Goal: Find specific page/section: Find specific page/section

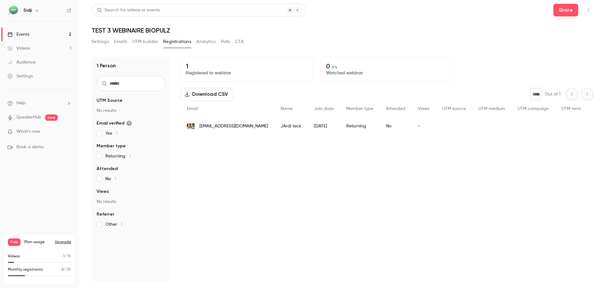
click at [48, 104] on li "Help" at bounding box center [40, 103] width 64 height 7
click at [54, 35] on div at bounding box center [303, 144] width 606 height 288
click at [50, 32] on link "Events 2" at bounding box center [39, 34] width 79 height 14
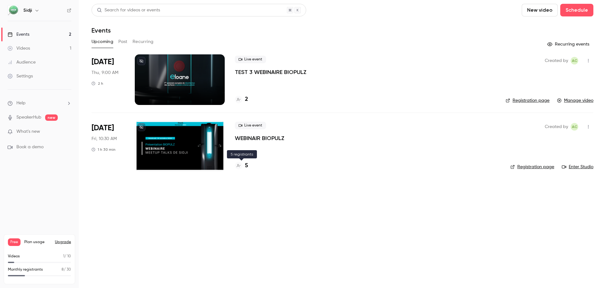
click at [245, 164] on h4 "5" at bounding box center [246, 165] width 3 height 9
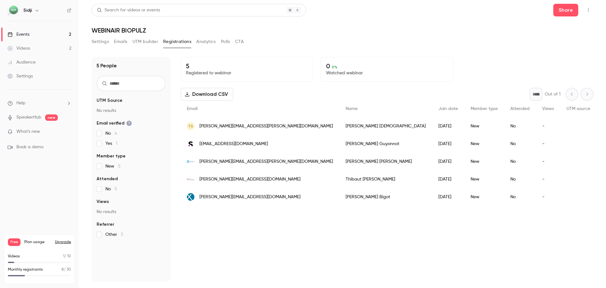
click at [262, 238] on div "5 Registered to webinar 0 0 % Watched webinar Download CSV * Out of 1 Email Nam…" at bounding box center [387, 169] width 413 height 224
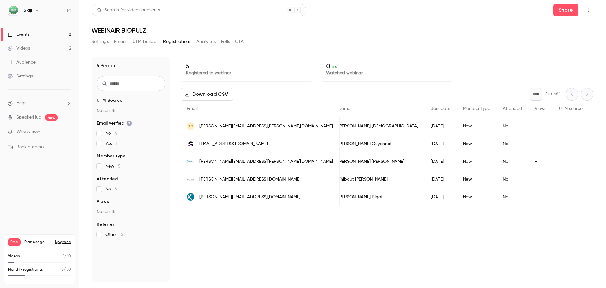
scroll to position [0, 9]
